Goal: Navigation & Orientation: Find specific page/section

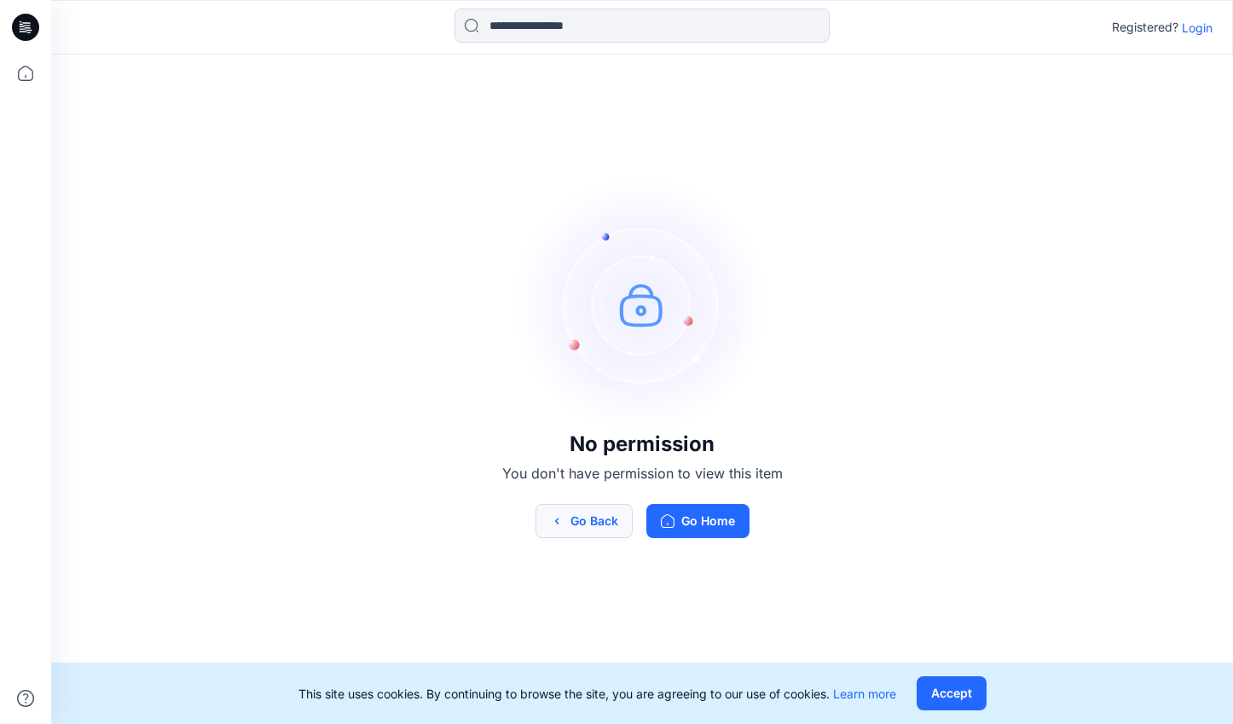
click at [610, 526] on button "Go Back" at bounding box center [583, 521] width 97 height 34
click at [606, 523] on button "Go Back" at bounding box center [583, 521] width 97 height 34
click at [1172, 26] on p "Login" at bounding box center [1197, 28] width 31 height 18
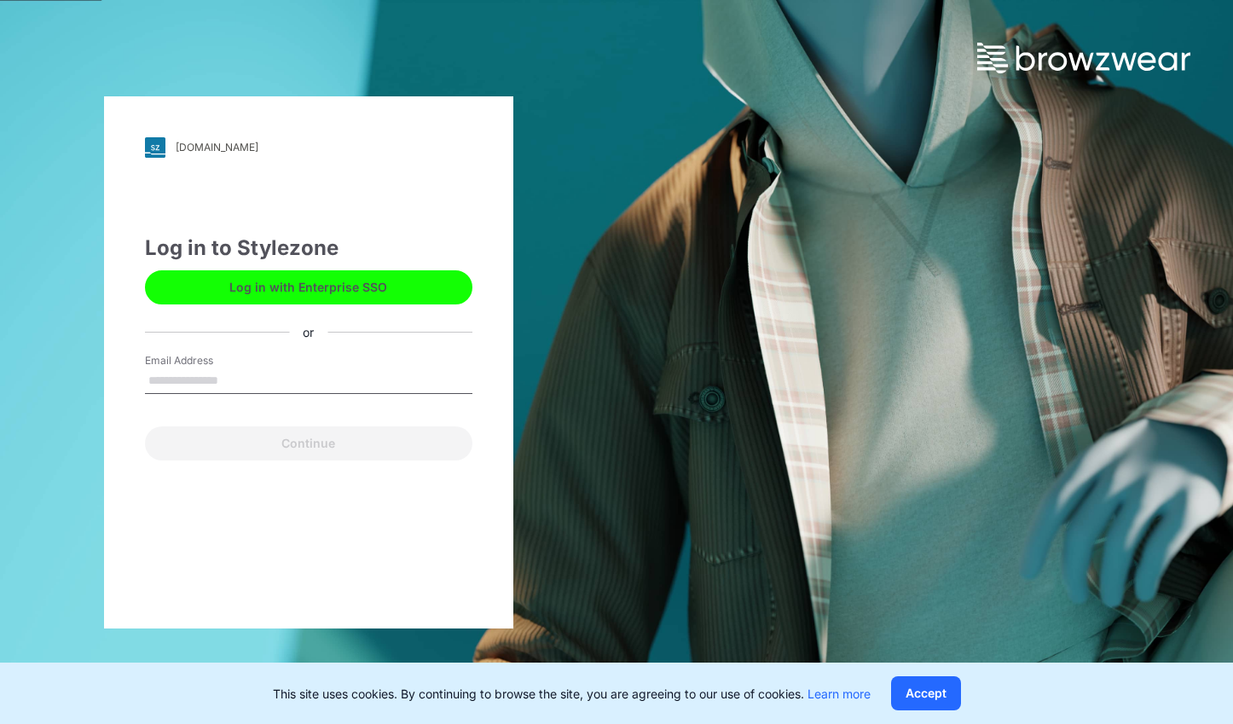
click at [263, 376] on input "Email Address" at bounding box center [308, 381] width 327 height 26
type input "*"
drag, startPoint x: 224, startPoint y: 376, endPoint x: 114, endPoint y: 373, distance: 110.0
click at [115, 373] on div "khqasia.stylezone.com Loading... Log in to Stylezone Log in with Enterprise SSO…" at bounding box center [308, 362] width 409 height 532
paste input "**********"
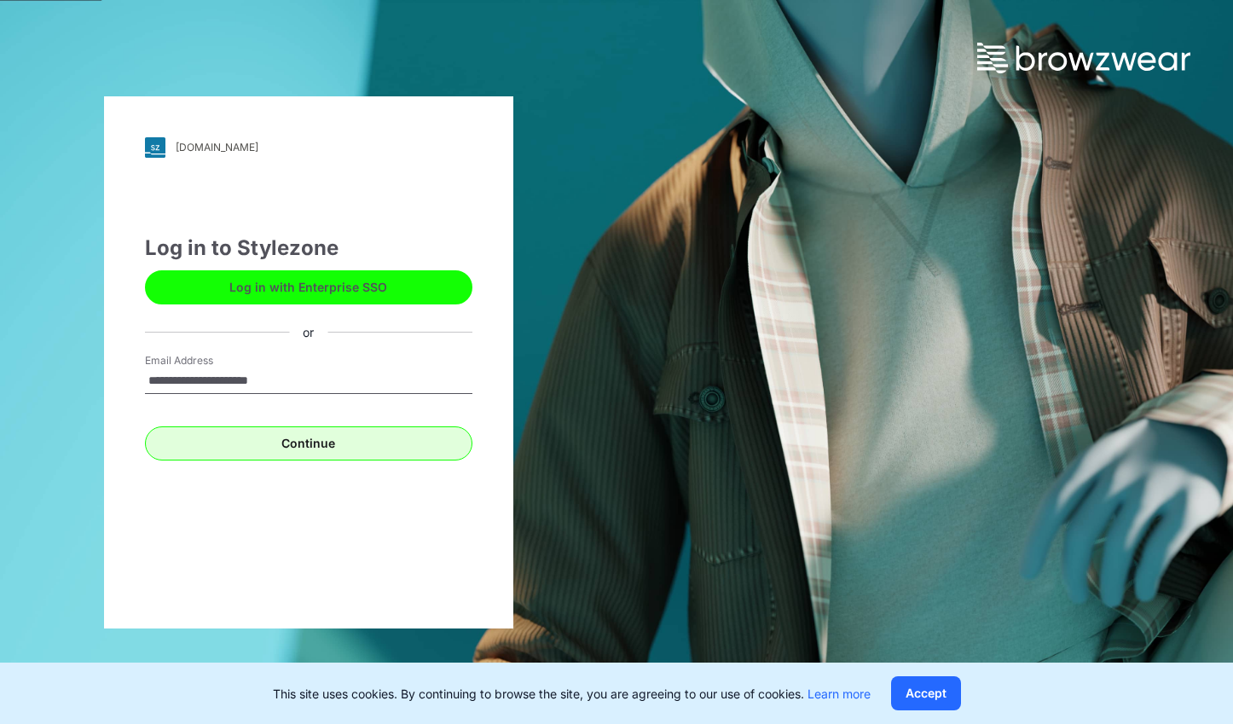
type input "**********"
click at [277, 442] on button "Continue" at bounding box center [308, 443] width 327 height 34
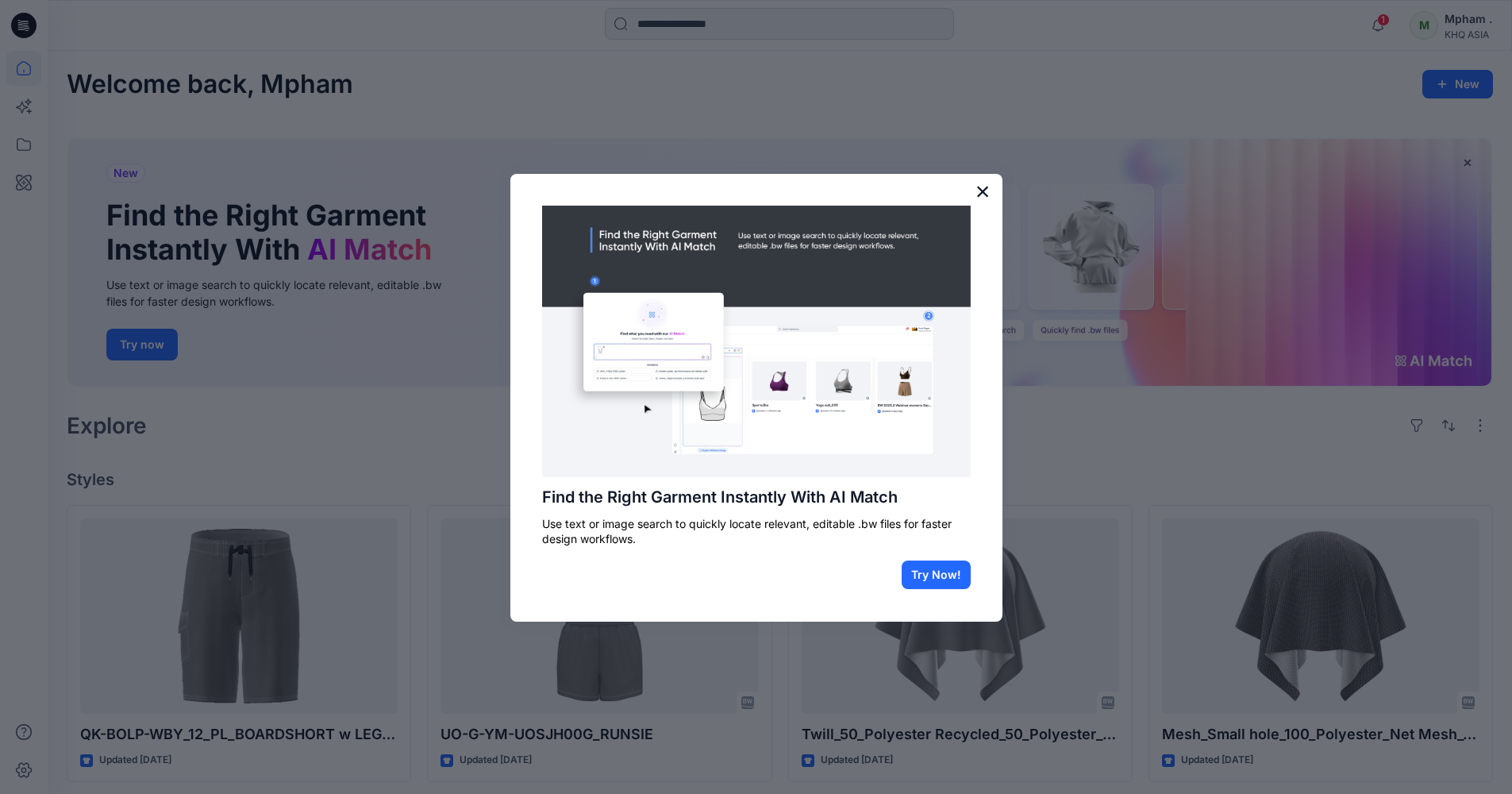
click at [977, 192] on button "×" at bounding box center [983, 191] width 15 height 25
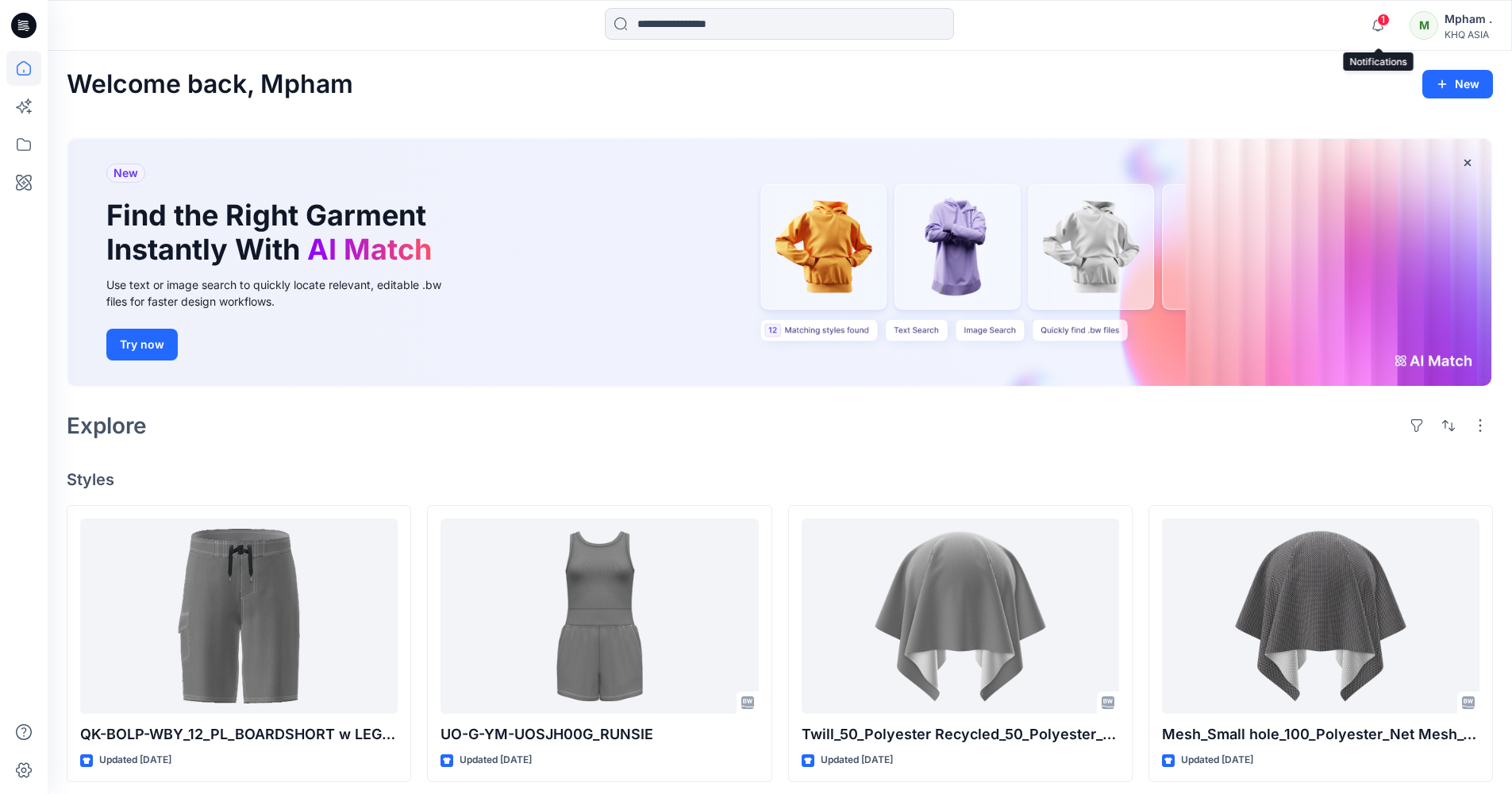
click at [1092, 22] on span "1" at bounding box center [1384, 20] width 13 height 13
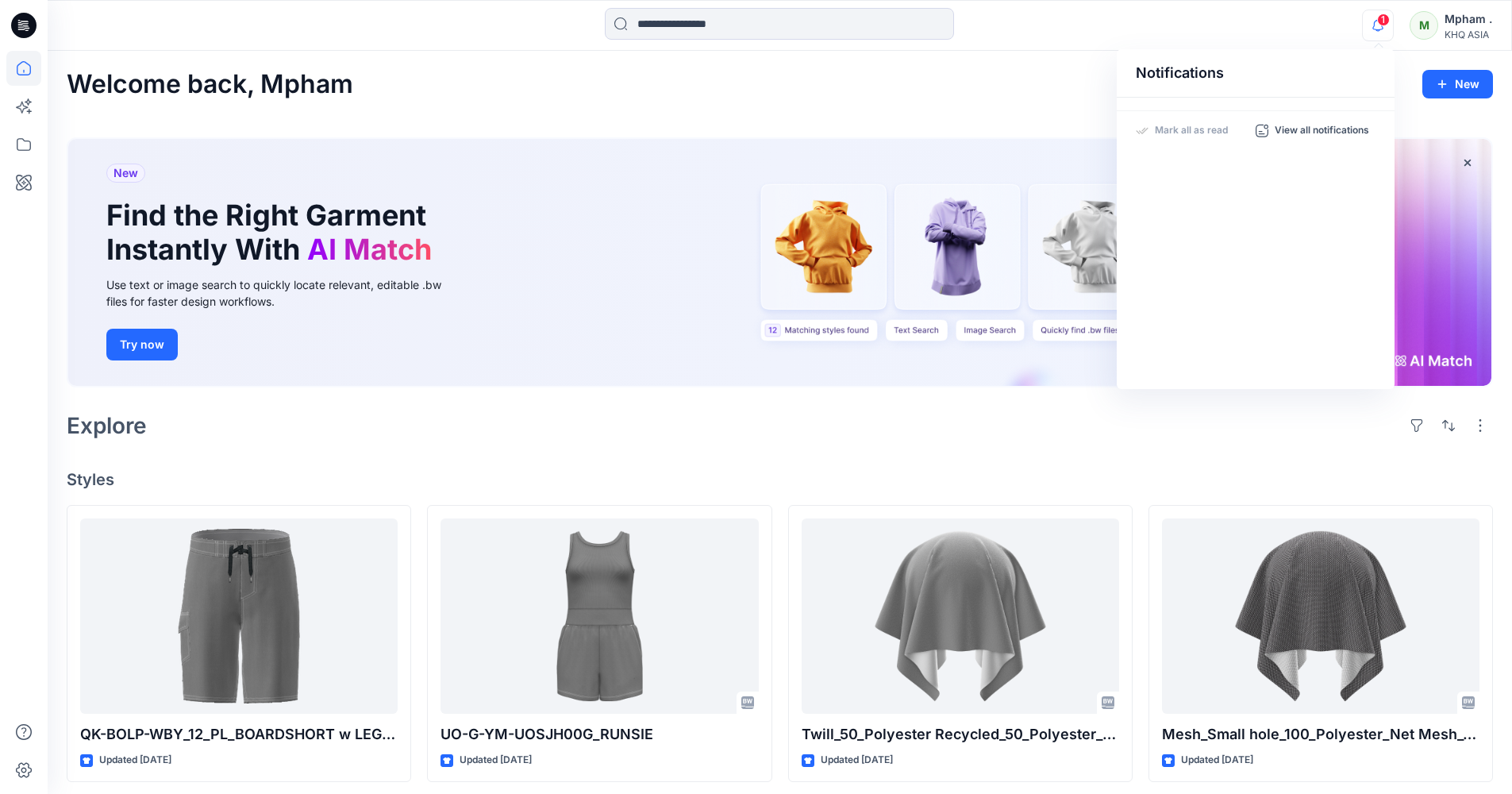
click at [1092, 25] on div "Mpham ." at bounding box center [1468, 19] width 47 height 19
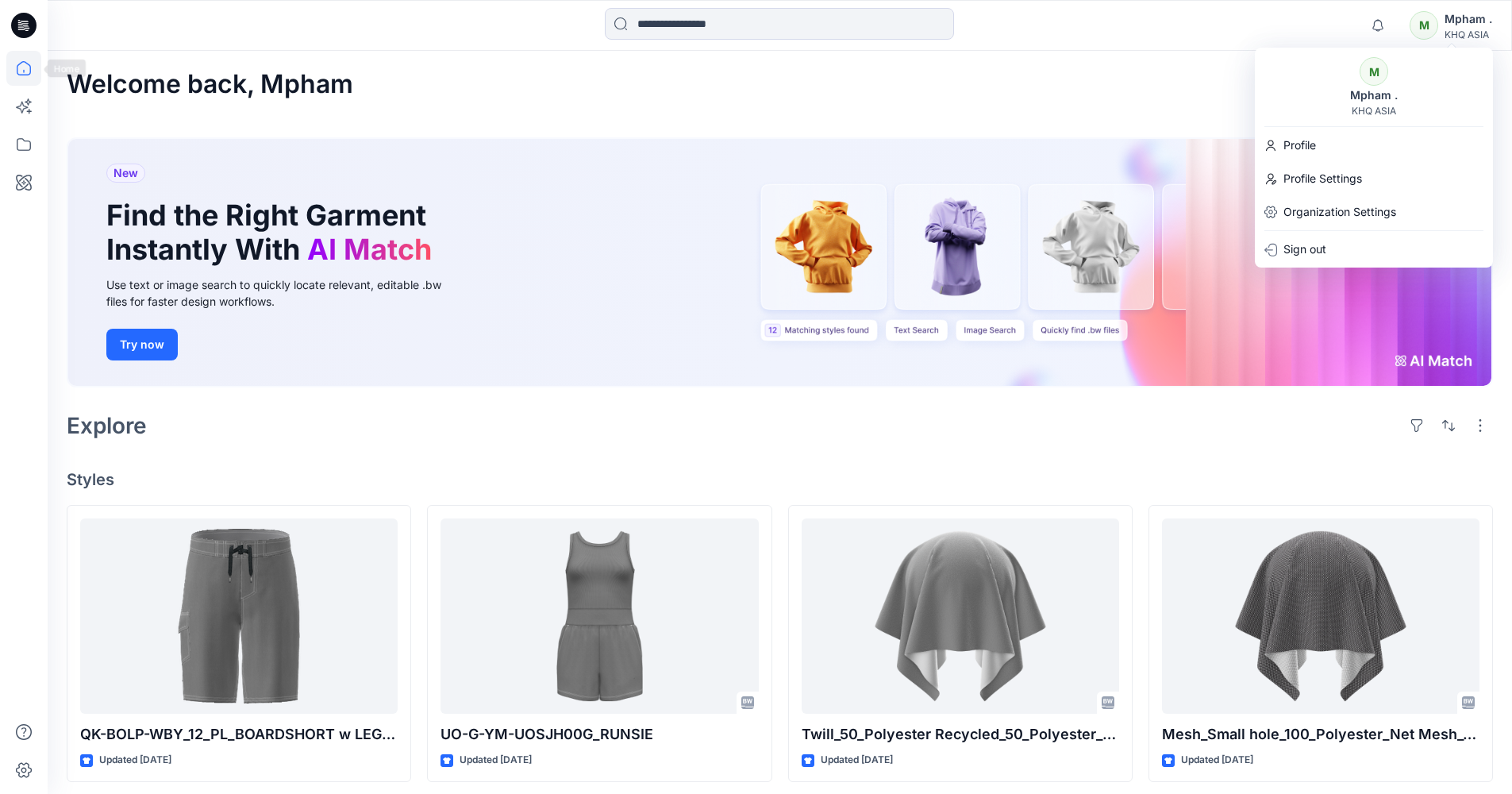
click at [26, 73] on icon at bounding box center [24, 69] width 35 height 35
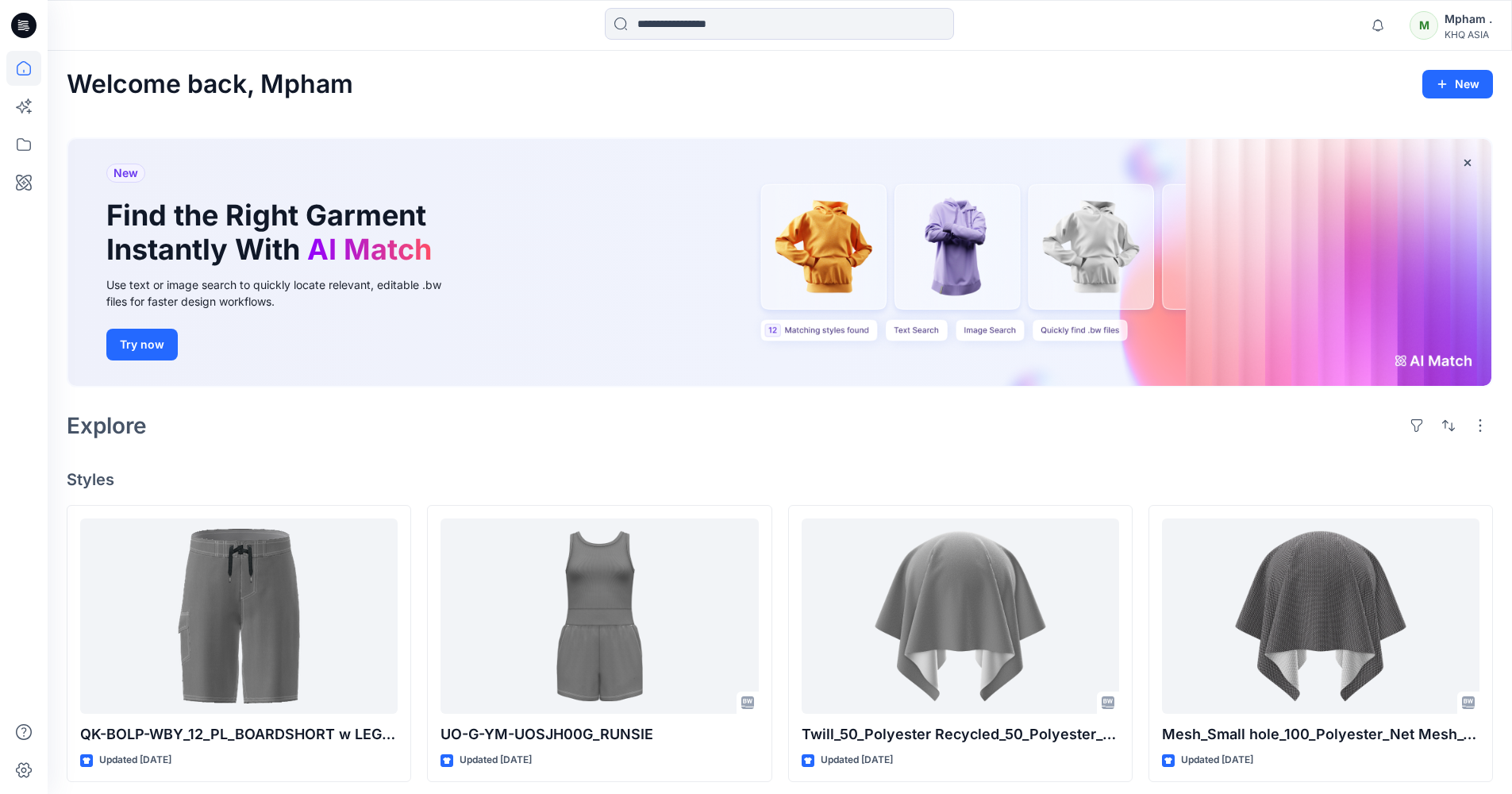
click at [24, 73] on icon at bounding box center [23, 71] width 1 height 3
click at [23, 139] on icon at bounding box center [23, 144] width 14 height 13
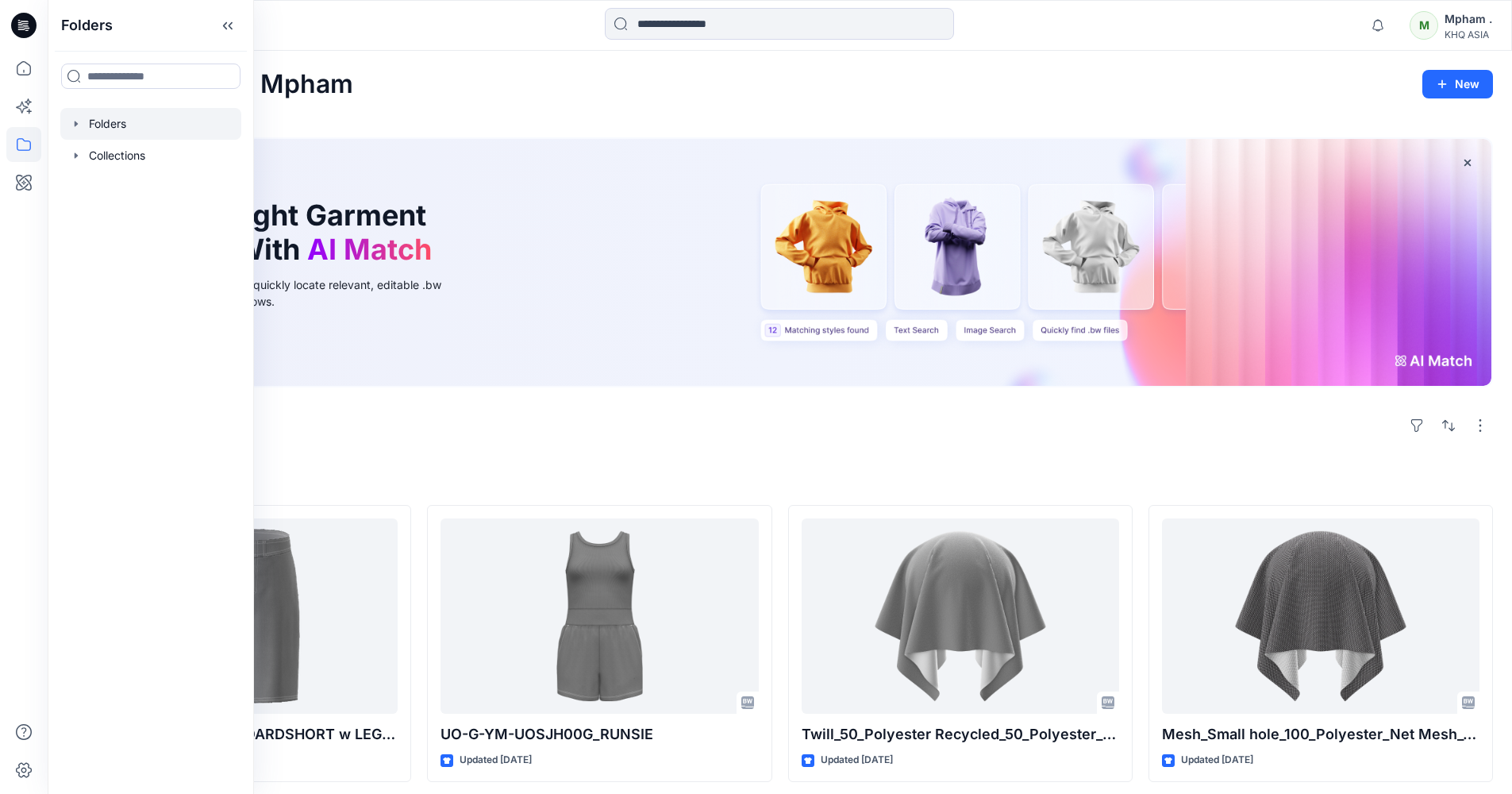
click at [98, 121] on div at bounding box center [151, 124] width 181 height 32
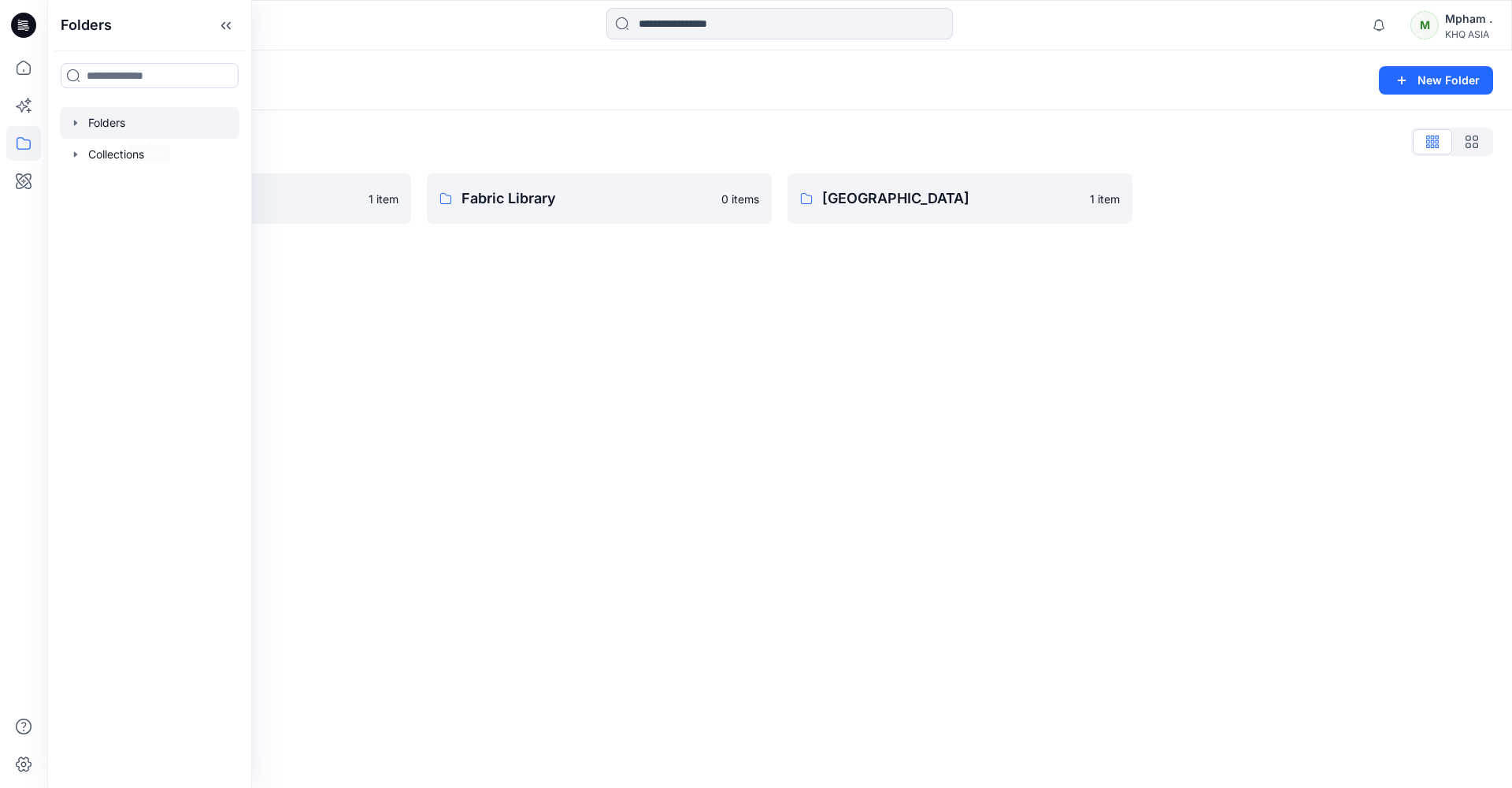
click at [357, 115] on div "Folders List 3D Block Library 1 item Fabric Library 0 items [GEOGRAPHIC_DATA] 1…" at bounding box center [780, 176] width 1465 height 132
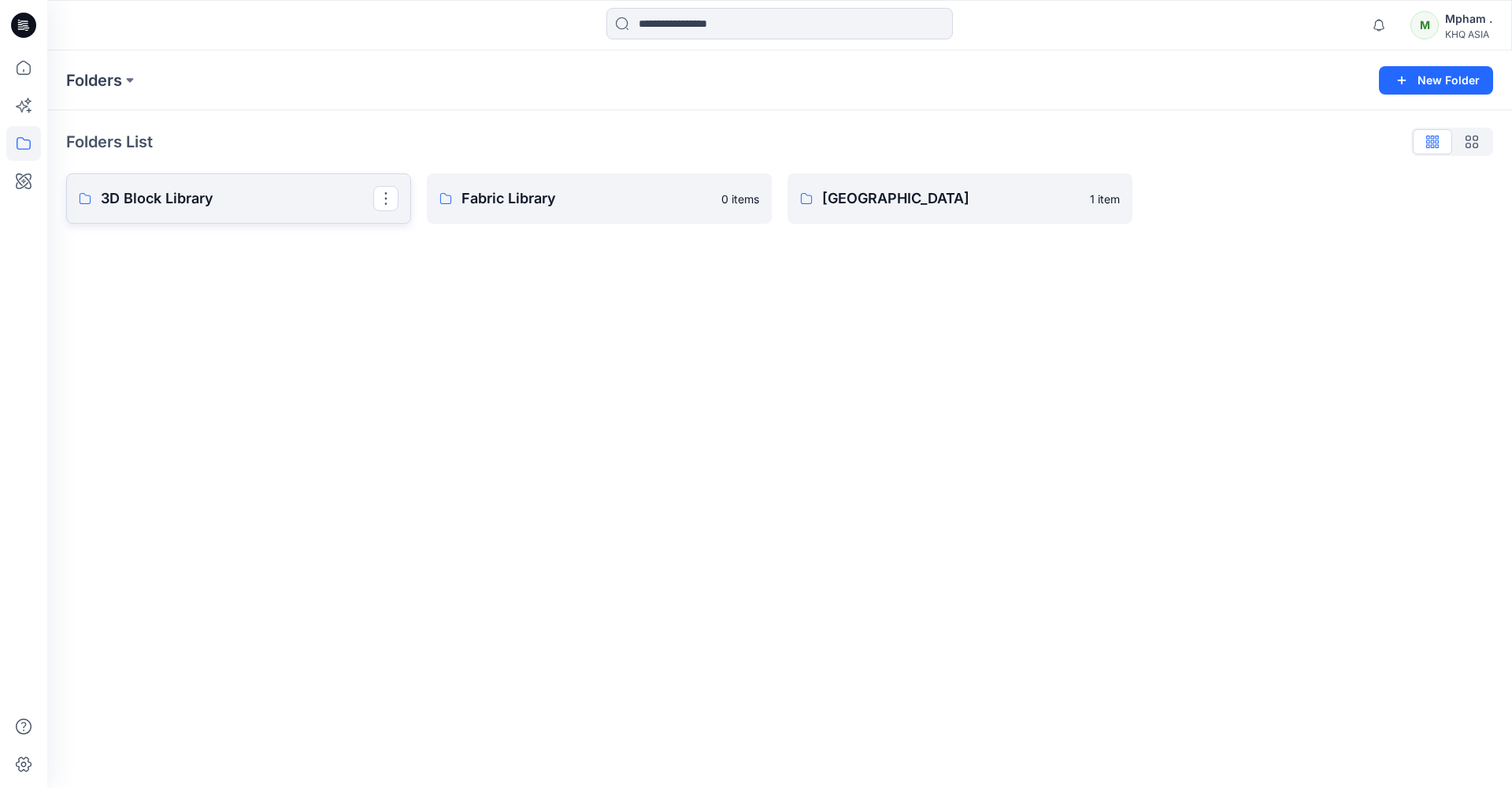
click at [212, 184] on link "3D Block Library" at bounding box center [238, 199] width 345 height 51
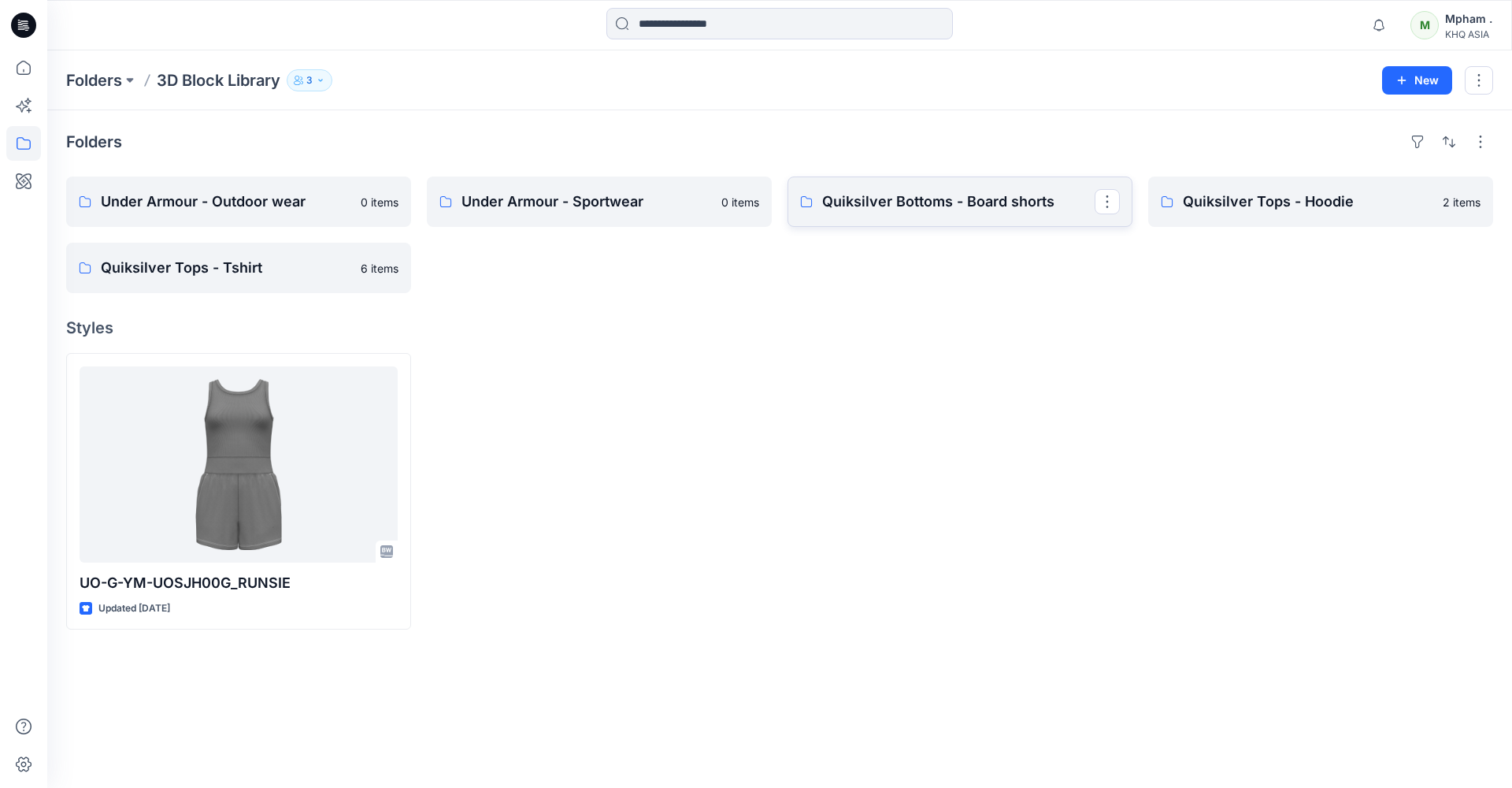
click at [889, 202] on p "Quiksilver Bottoms - Board shorts" at bounding box center [958, 201] width 272 height 22
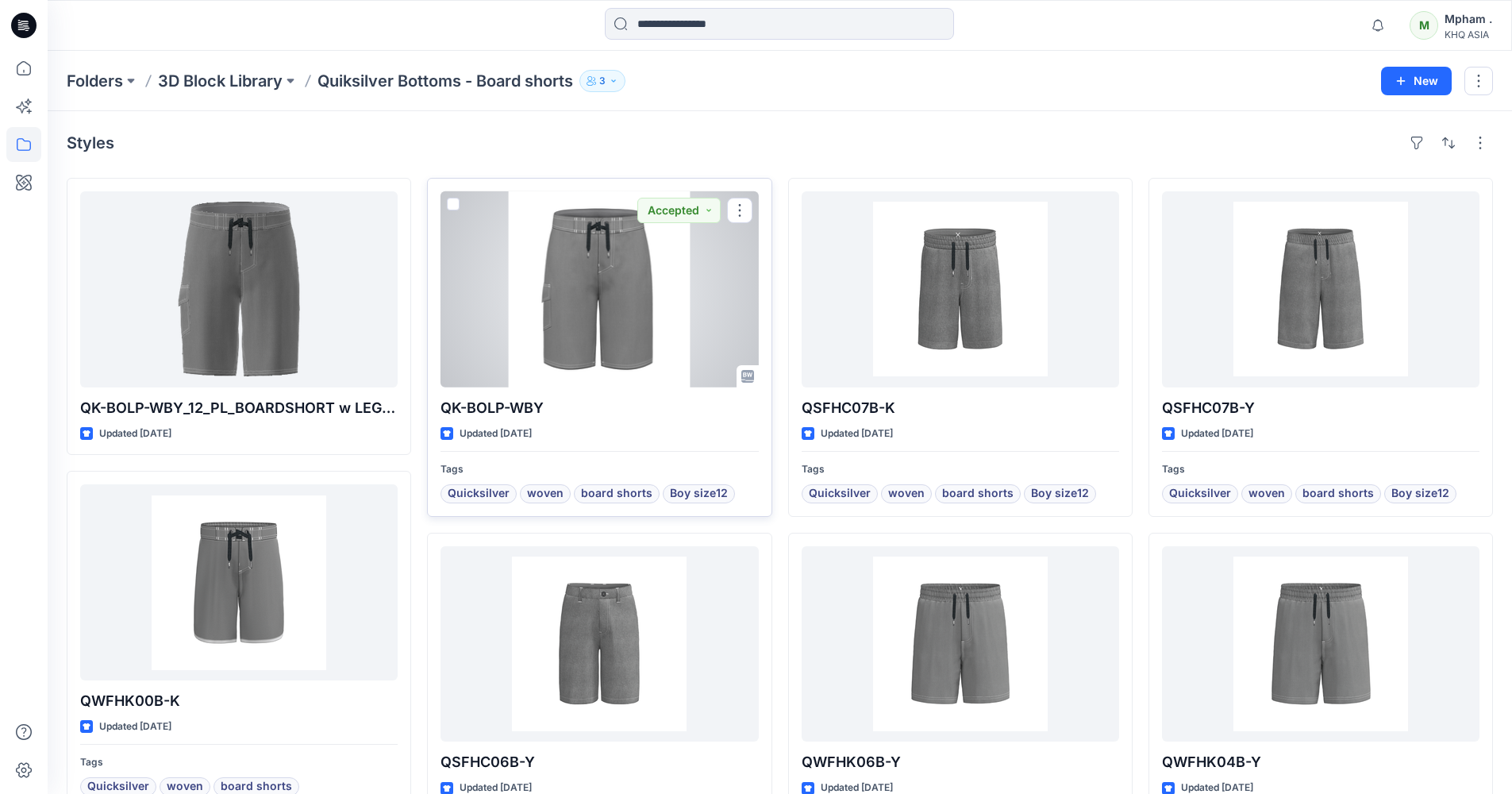
click at [584, 328] on div at bounding box center [599, 289] width 317 height 196
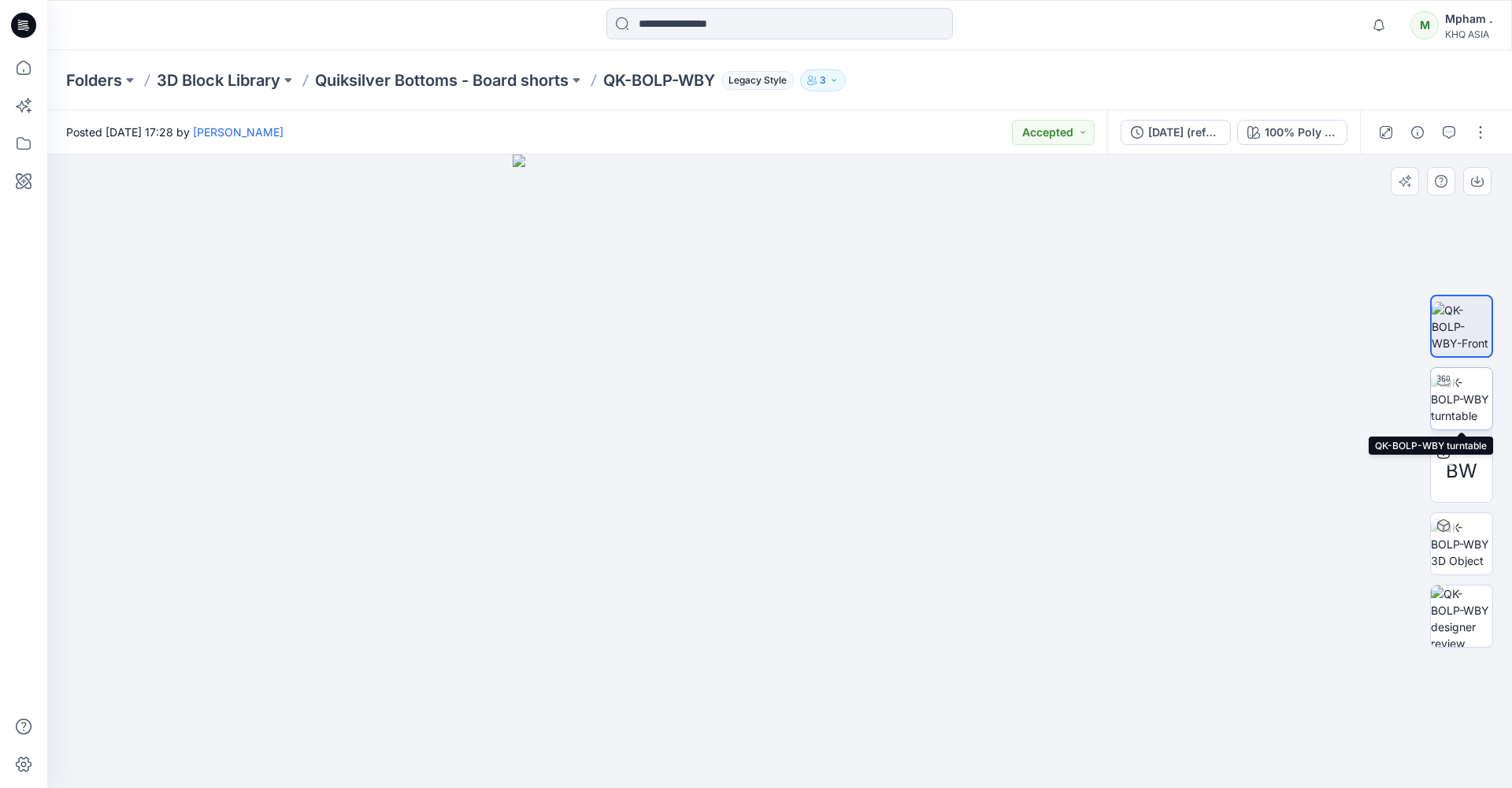
click at [1083, 387] on img at bounding box center [1461, 399] width 61 height 50
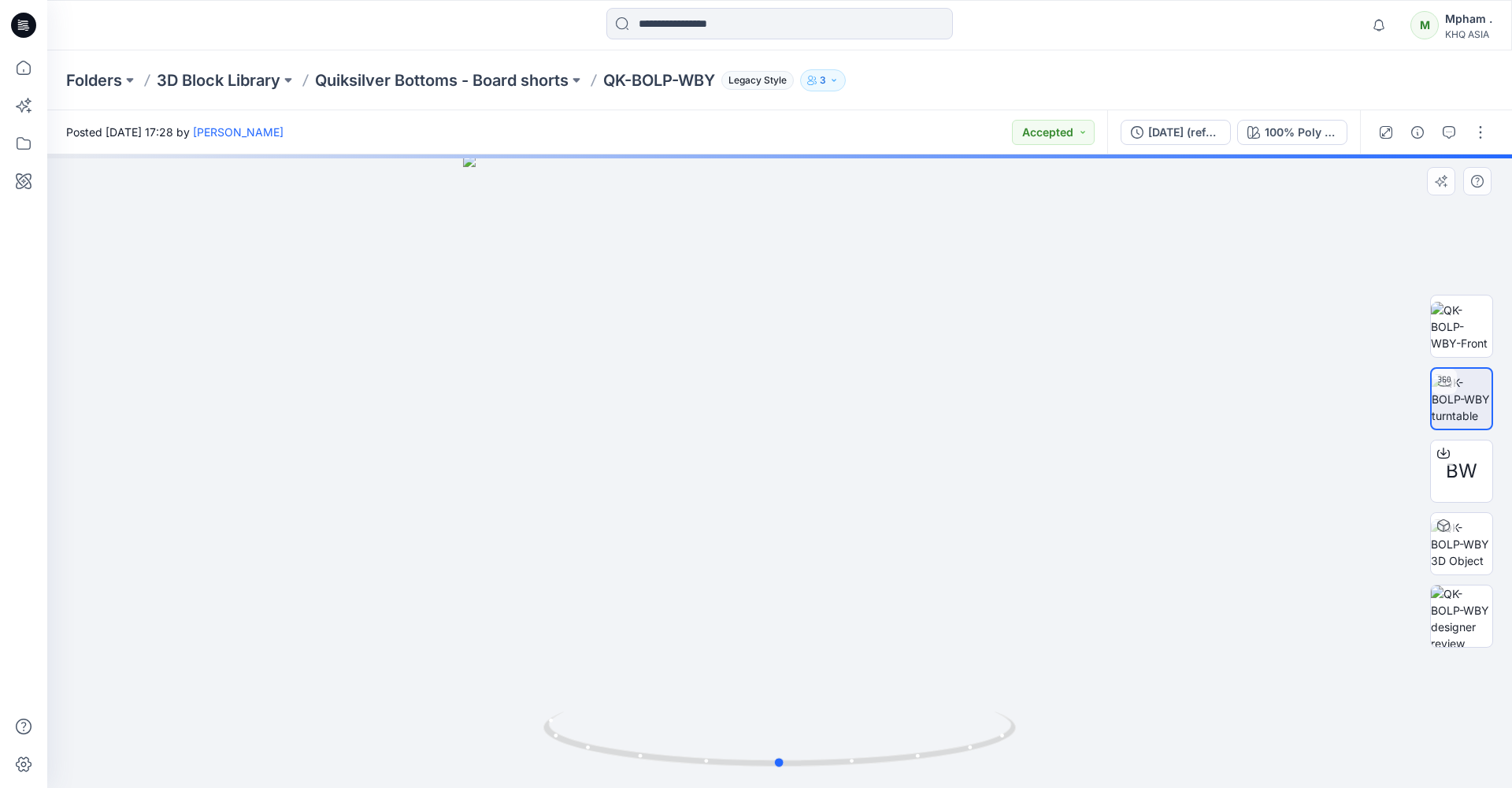
click at [1077, 485] on div at bounding box center [780, 470] width 1465 height 633
click at [1055, 478] on div at bounding box center [780, 470] width 1465 height 633
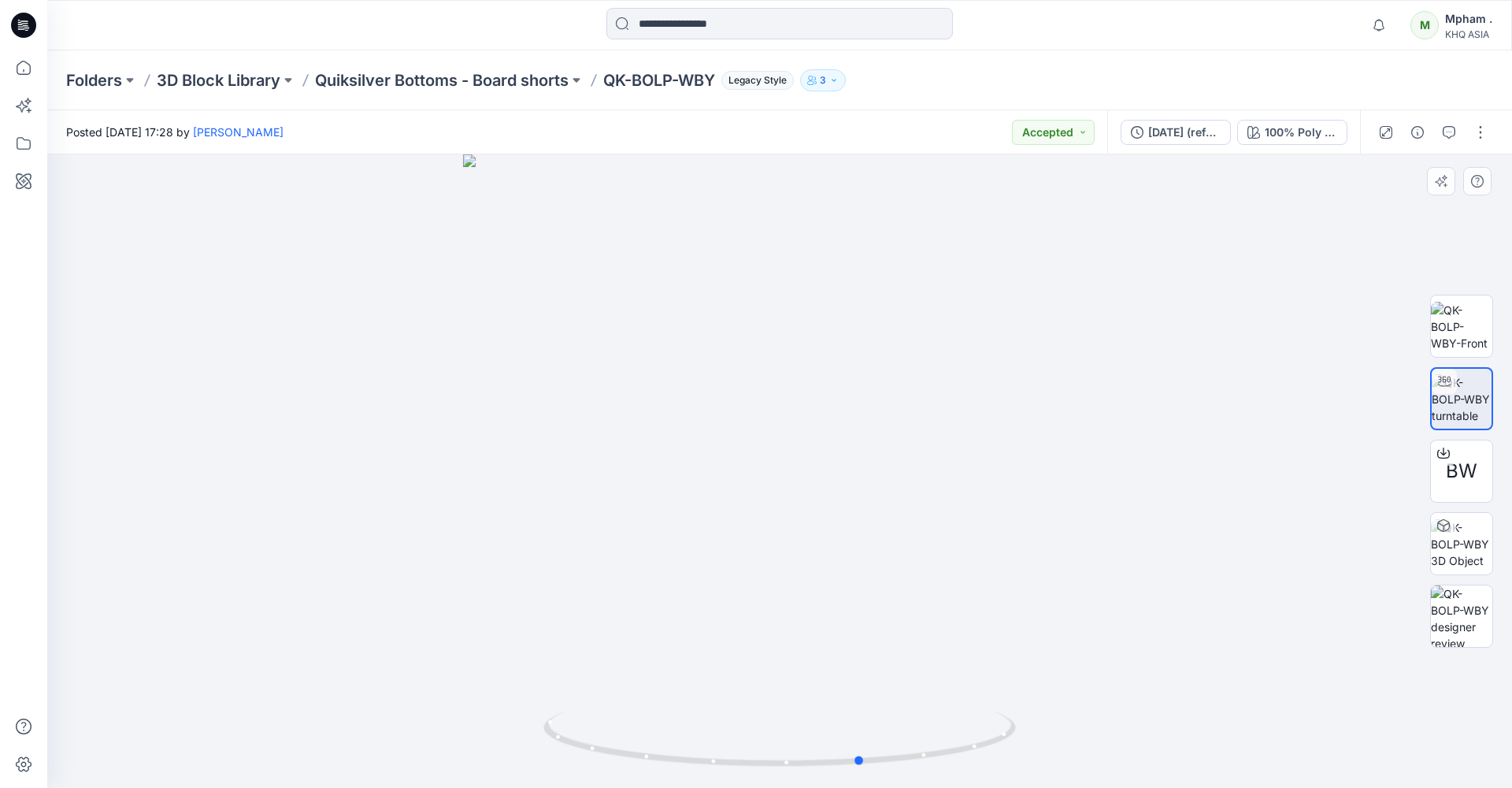
drag, startPoint x: 971, startPoint y: 462, endPoint x: 1054, endPoint y: 451, distance: 83.7
click at [1054, 451] on div at bounding box center [780, 470] width 1465 height 633
drag, startPoint x: 986, startPoint y: 461, endPoint x: 1055, endPoint y: 442, distance: 71.6
click at [1055, 442] on div at bounding box center [780, 470] width 1465 height 633
drag, startPoint x: 836, startPoint y: 477, endPoint x: 930, endPoint y: 463, distance: 95.0
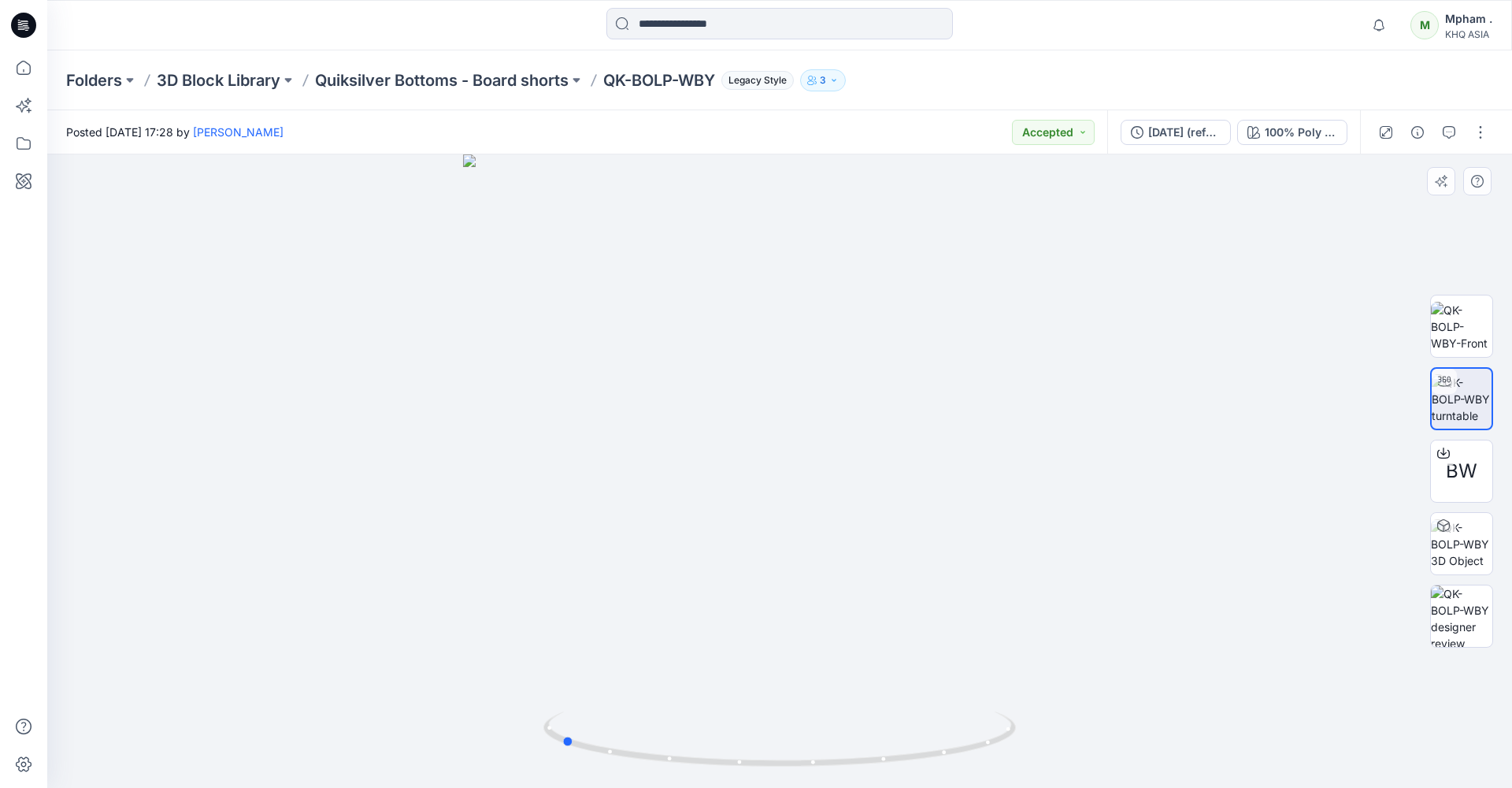
click at [930, 463] on div at bounding box center [780, 470] width 1465 height 633
drag, startPoint x: 782, startPoint y: 467, endPoint x: 903, endPoint y: 462, distance: 121.1
click at [903, 462] on div at bounding box center [780, 470] width 1465 height 633
drag, startPoint x: 713, startPoint y: 465, endPoint x: 839, endPoint y: 466, distance: 126.0
click at [839, 466] on div at bounding box center [780, 470] width 1465 height 633
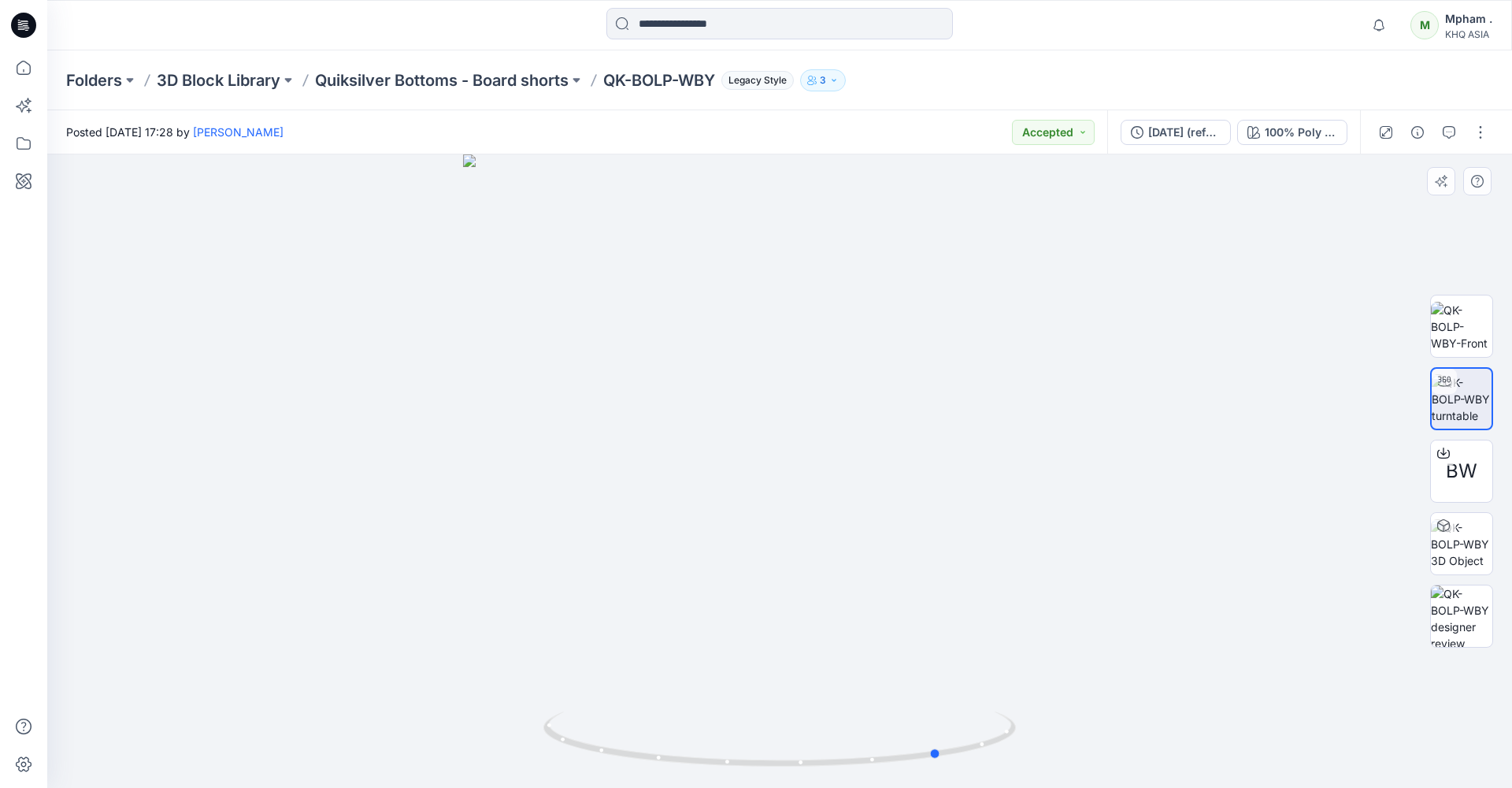
drag, startPoint x: 654, startPoint y: 467, endPoint x: 767, endPoint y: 470, distance: 113.0
click at [767, 470] on div at bounding box center [780, 470] width 1465 height 633
drag, startPoint x: 604, startPoint y: 473, endPoint x: 692, endPoint y: 476, distance: 88.1
click at [692, 476] on div at bounding box center [780, 470] width 1465 height 633
drag, startPoint x: 609, startPoint y: 482, endPoint x: 683, endPoint y: 490, distance: 74.4
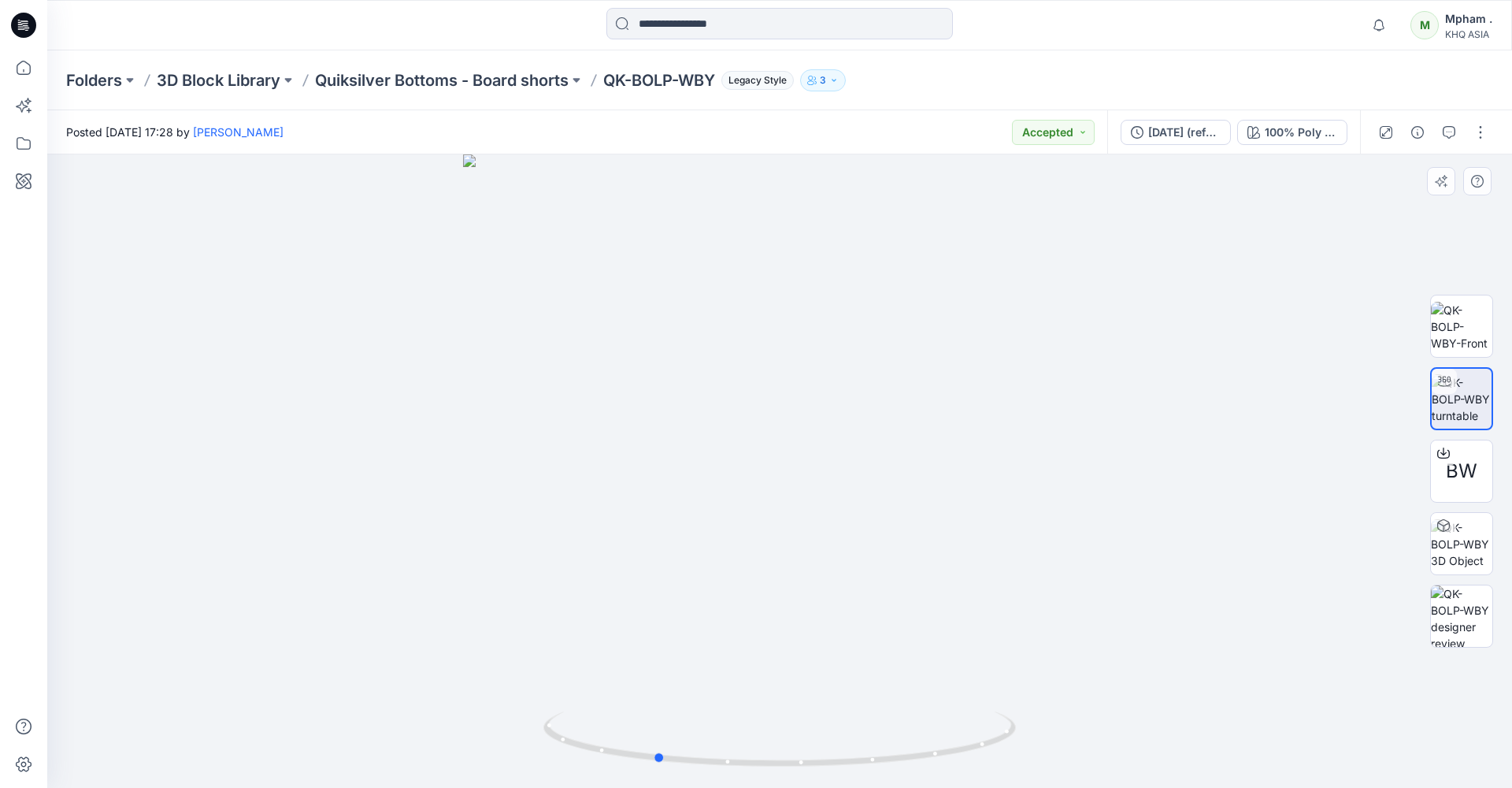
click at [683, 490] on div at bounding box center [780, 470] width 1465 height 633
drag, startPoint x: 729, startPoint y: 346, endPoint x: 897, endPoint y: 355, distance: 168.2
click at [897, 355] on div at bounding box center [780, 470] width 1465 height 633
drag, startPoint x: 781, startPoint y: 365, endPoint x: 790, endPoint y: 356, distance: 12.7
click at [792, 365] on div at bounding box center [780, 470] width 1465 height 633
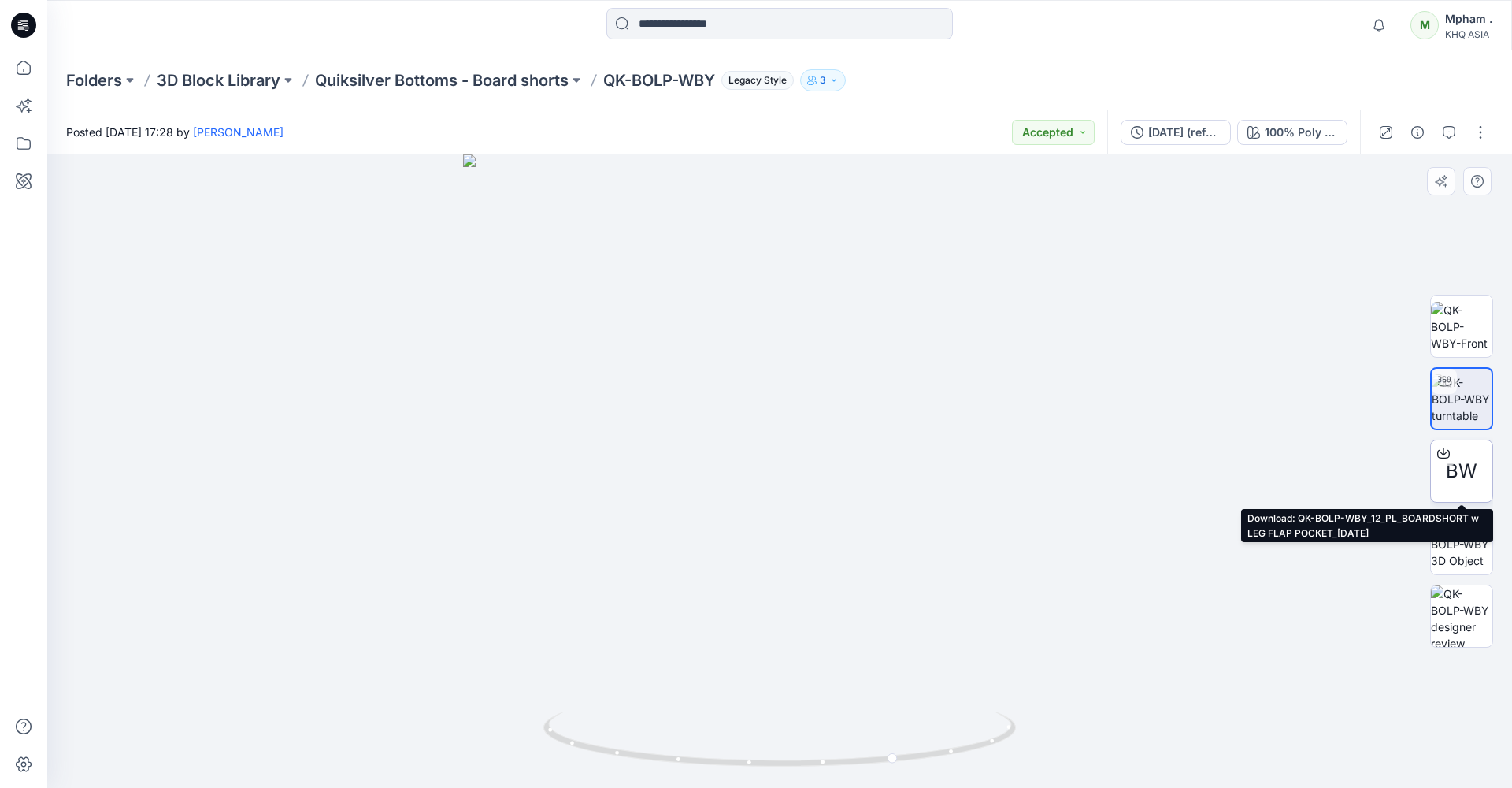
click at [1083, 479] on span "BW" at bounding box center [1461, 470] width 31 height 29
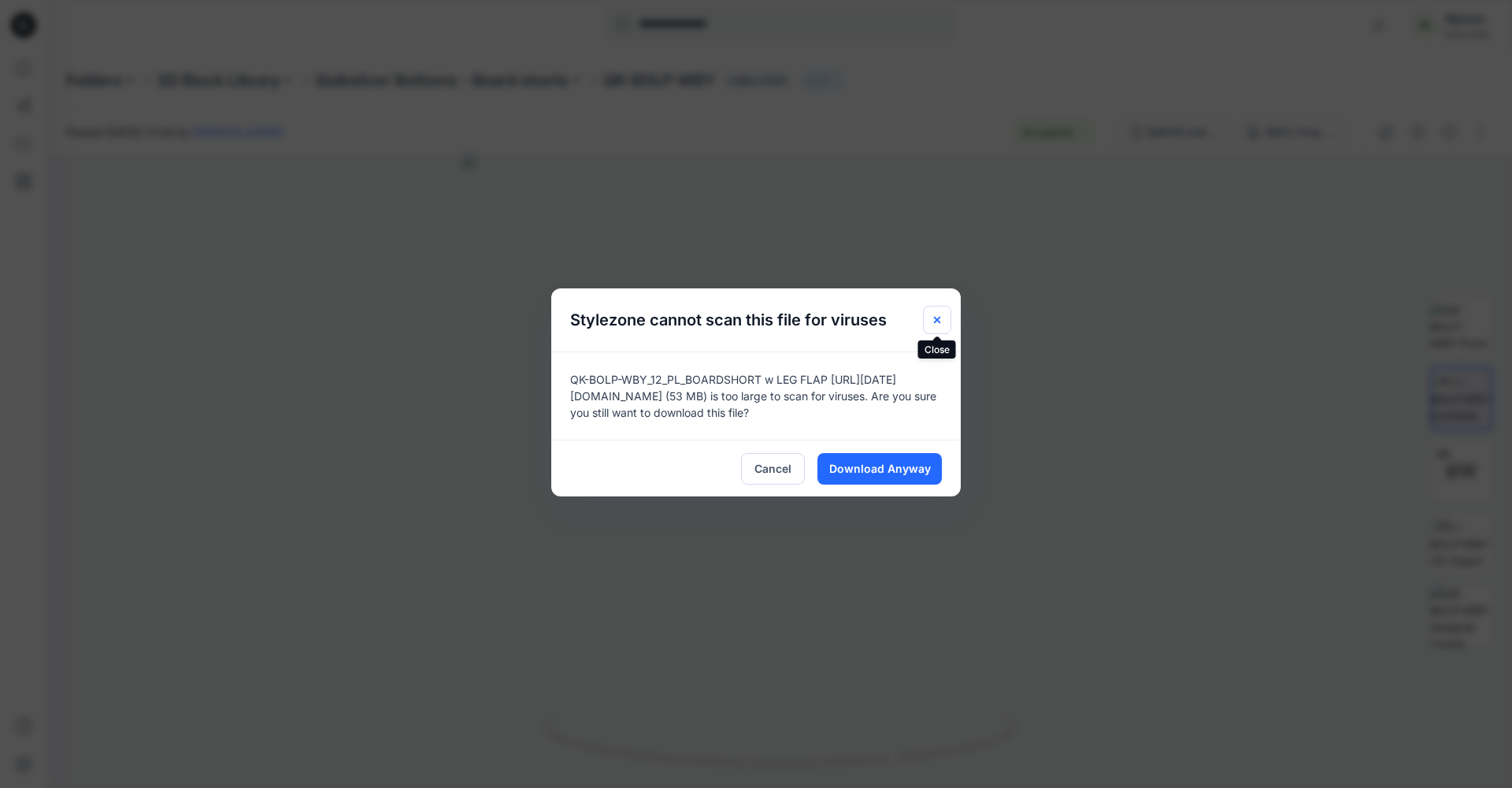
click at [944, 321] on button "Close" at bounding box center [937, 320] width 29 height 29
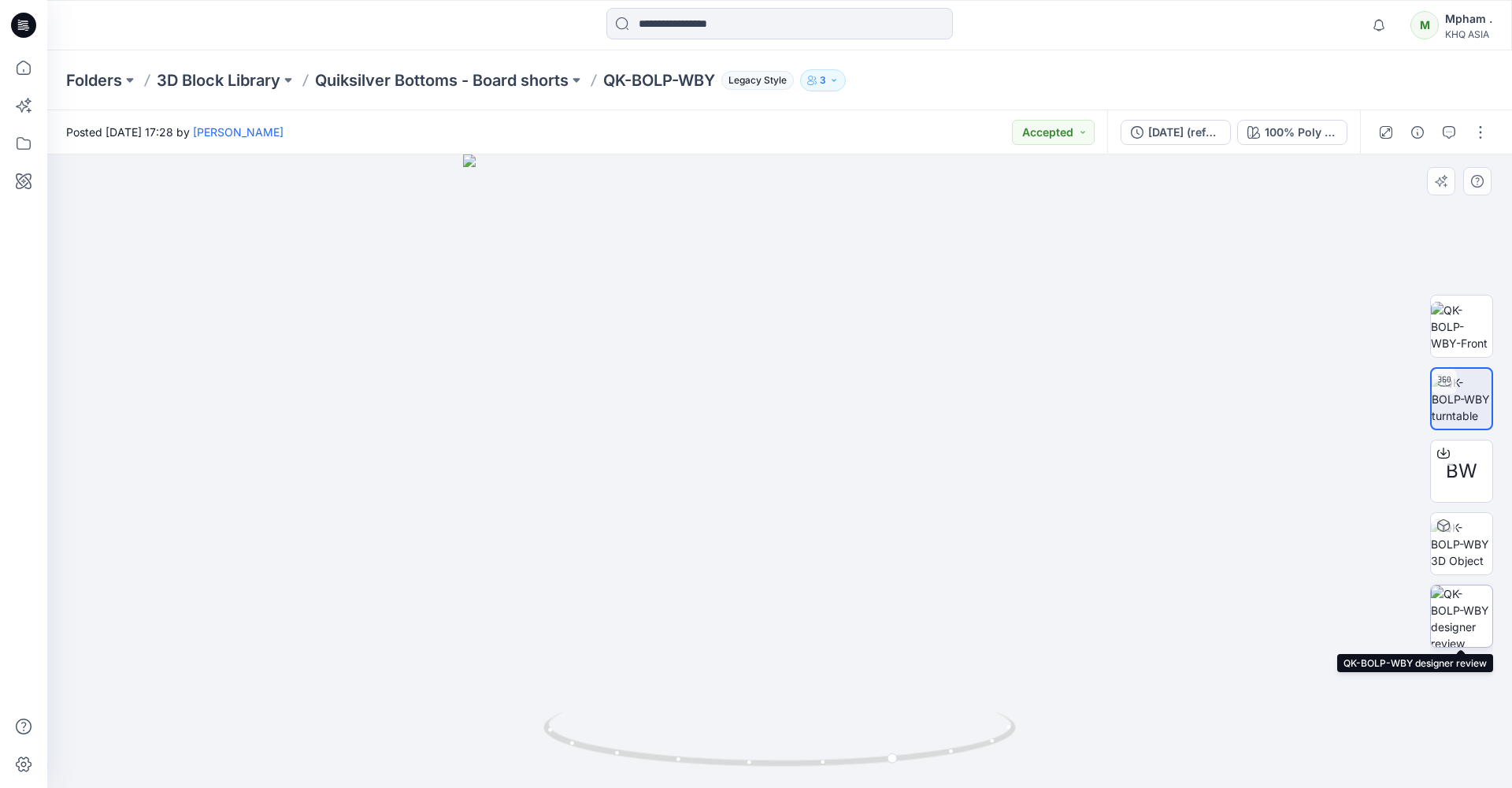
click at [1083, 616] on img at bounding box center [1461, 615] width 61 height 61
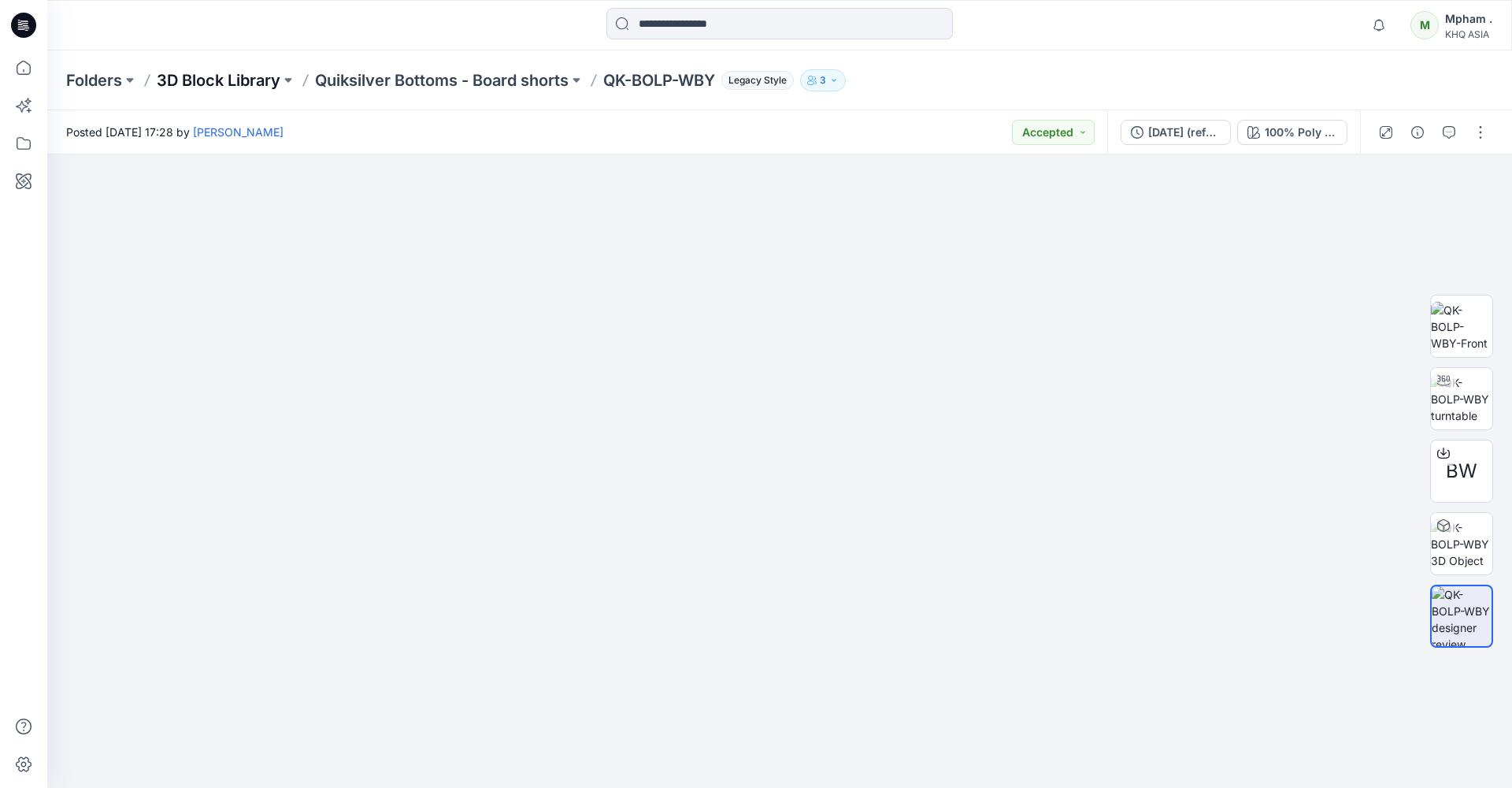
click at [214, 82] on p "3D Block Library" at bounding box center [219, 80] width 124 height 22
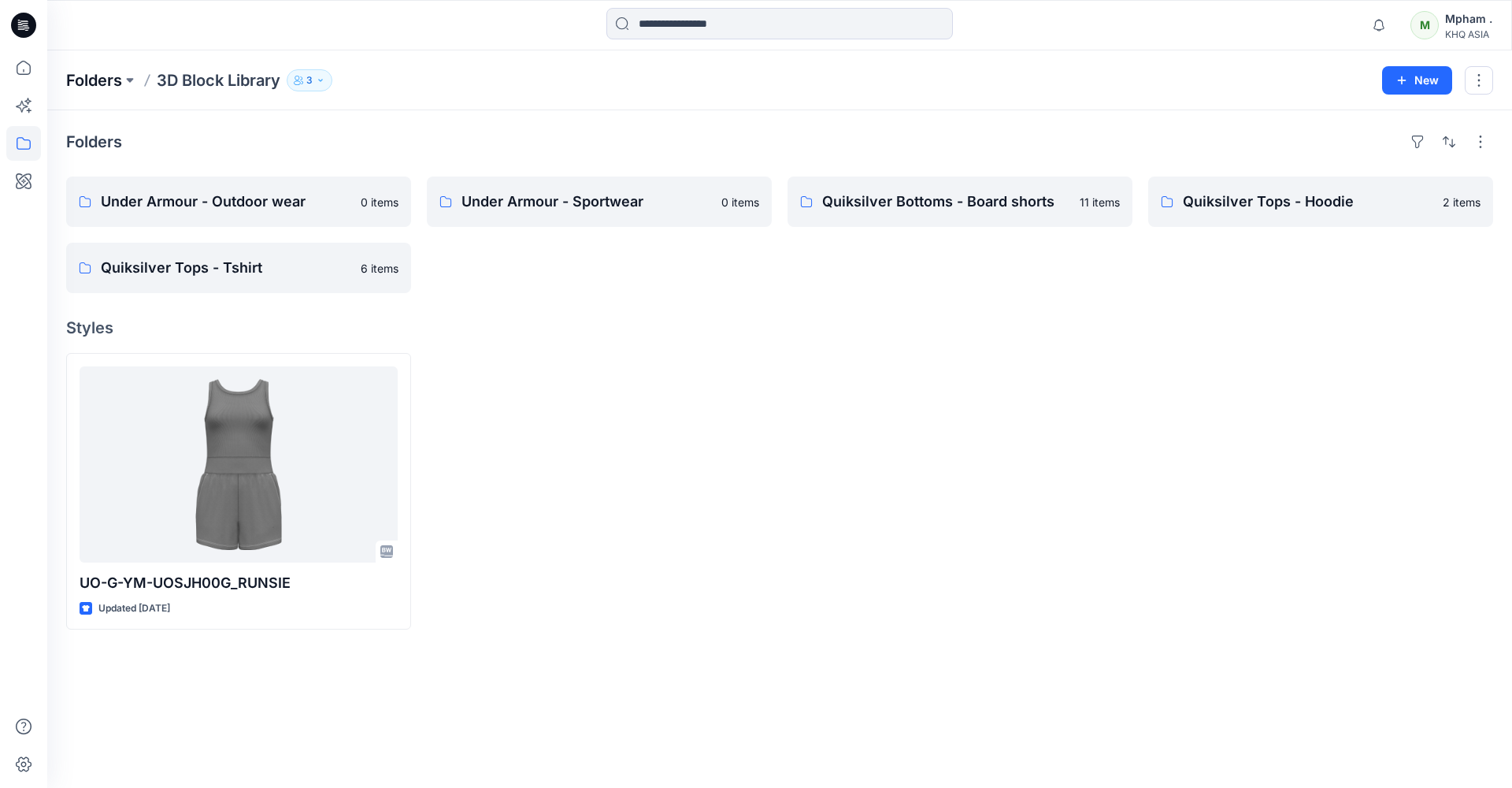
click at [102, 83] on p "Folders" at bounding box center [94, 80] width 56 height 22
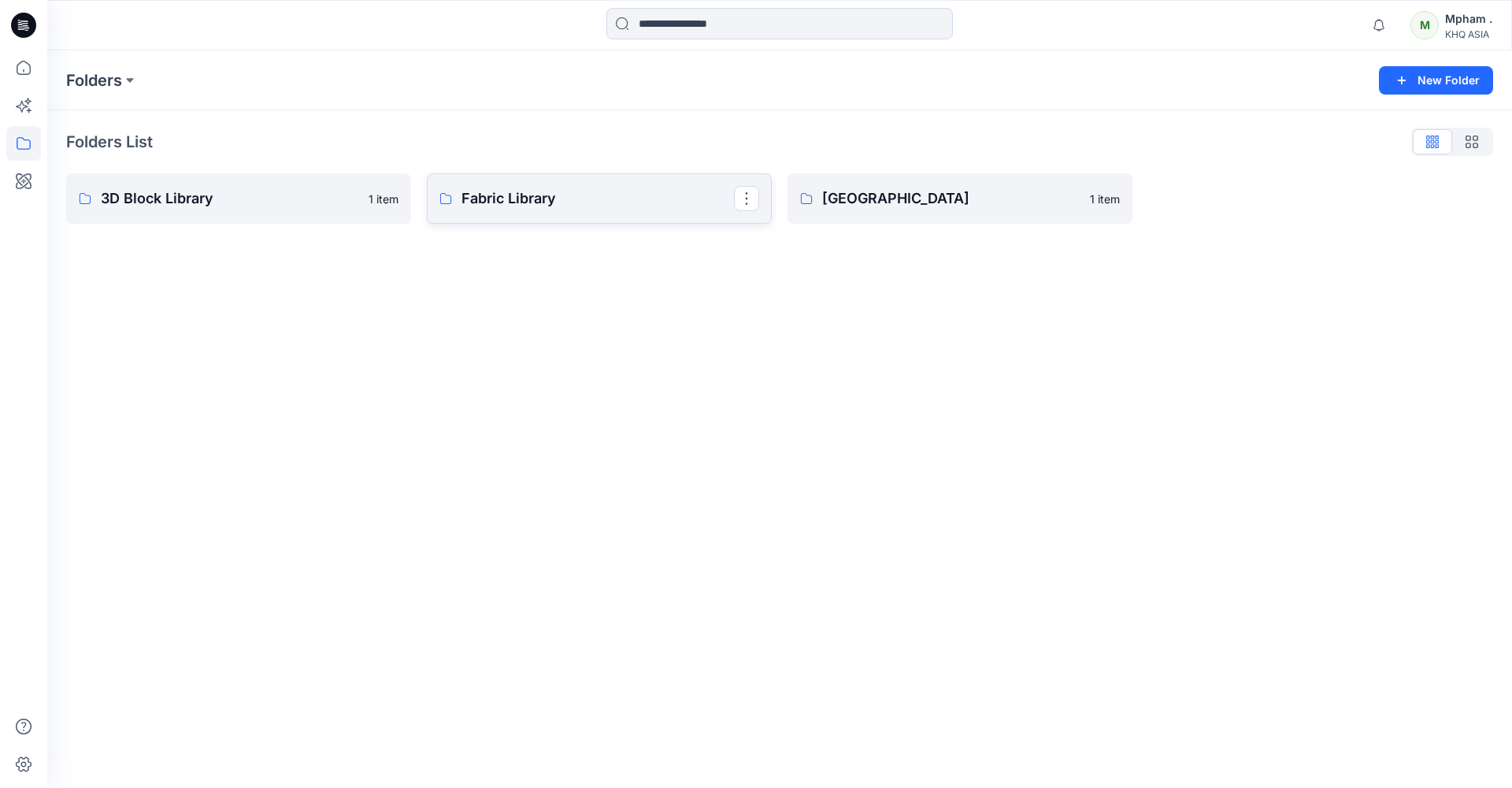
click at [549, 208] on p "Fabric Library" at bounding box center [598, 199] width 272 height 22
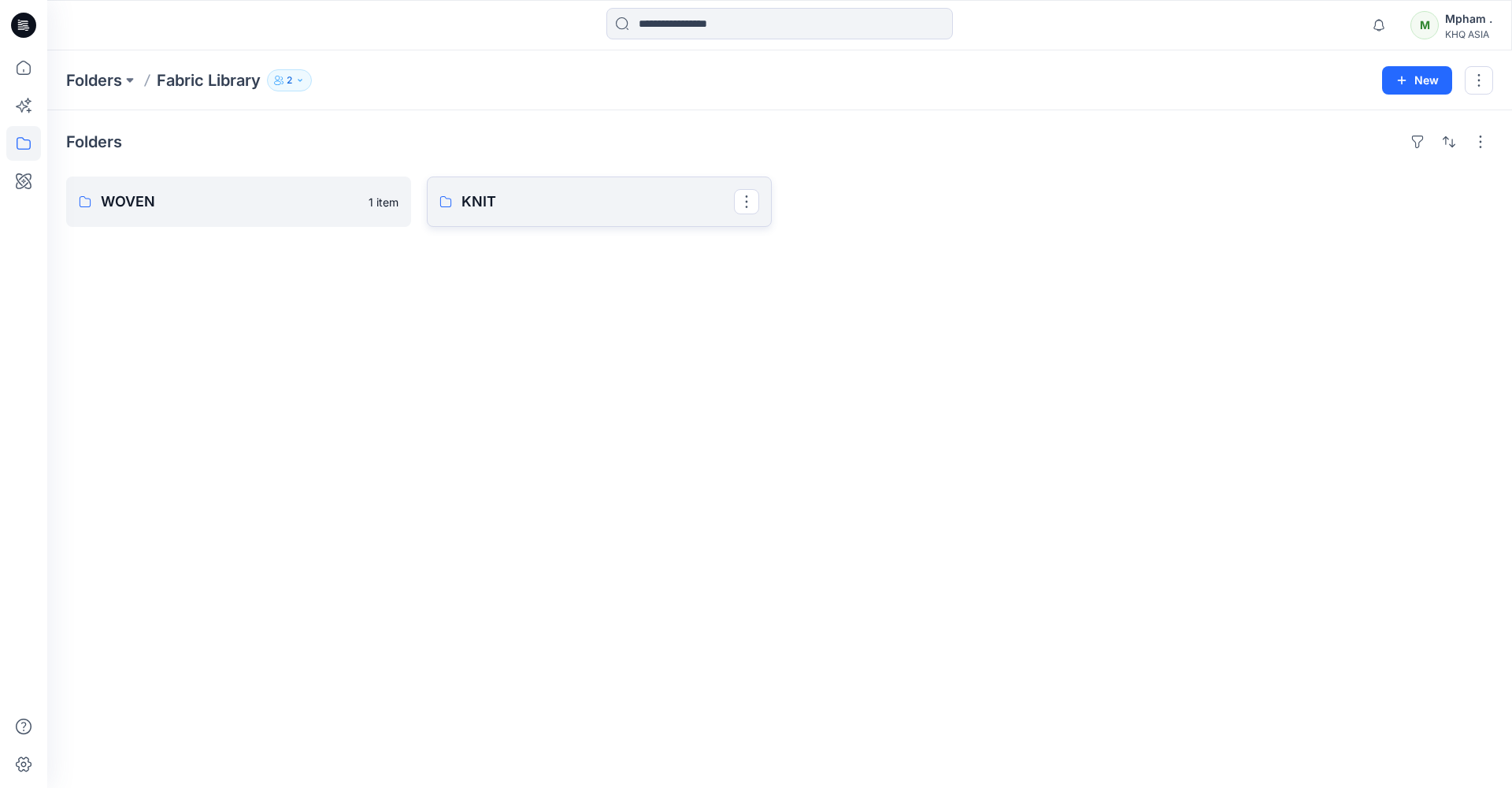
click at [495, 199] on p "KNIT" at bounding box center [598, 201] width 272 height 22
